Goal: Contribute content

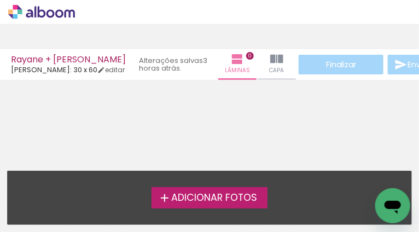
click at [247, 198] on span "Adicionar Fotos" at bounding box center [214, 198] width 86 height 10
click at [0, 0] on input "file" at bounding box center [0, 0] width 0 height 0
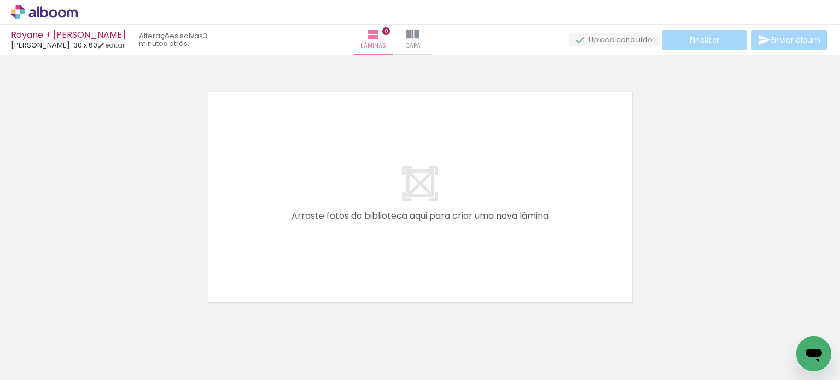
scroll to position [0, 3783]
click at [49, 364] on span "Adicionar Fotos" at bounding box center [38, 365] width 33 height 12
click at [0, 0] on input "file" at bounding box center [0, 0] width 0 height 0
click at [38, 363] on span "Adicionar Fotos" at bounding box center [38, 365] width 33 height 12
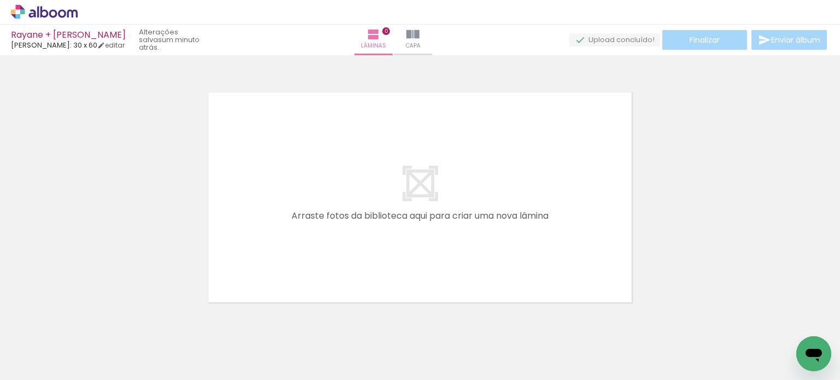
click at [0, 0] on input "file" at bounding box center [0, 0] width 0 height 0
click at [42, 365] on span "Adicionar Fotos" at bounding box center [38, 365] width 33 height 12
click at [0, 0] on input "file" at bounding box center [0, 0] width 0 height 0
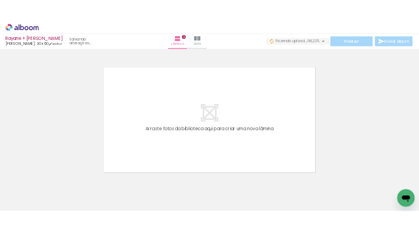
scroll to position [0, 23803]
